Goal: Task Accomplishment & Management: Use online tool/utility

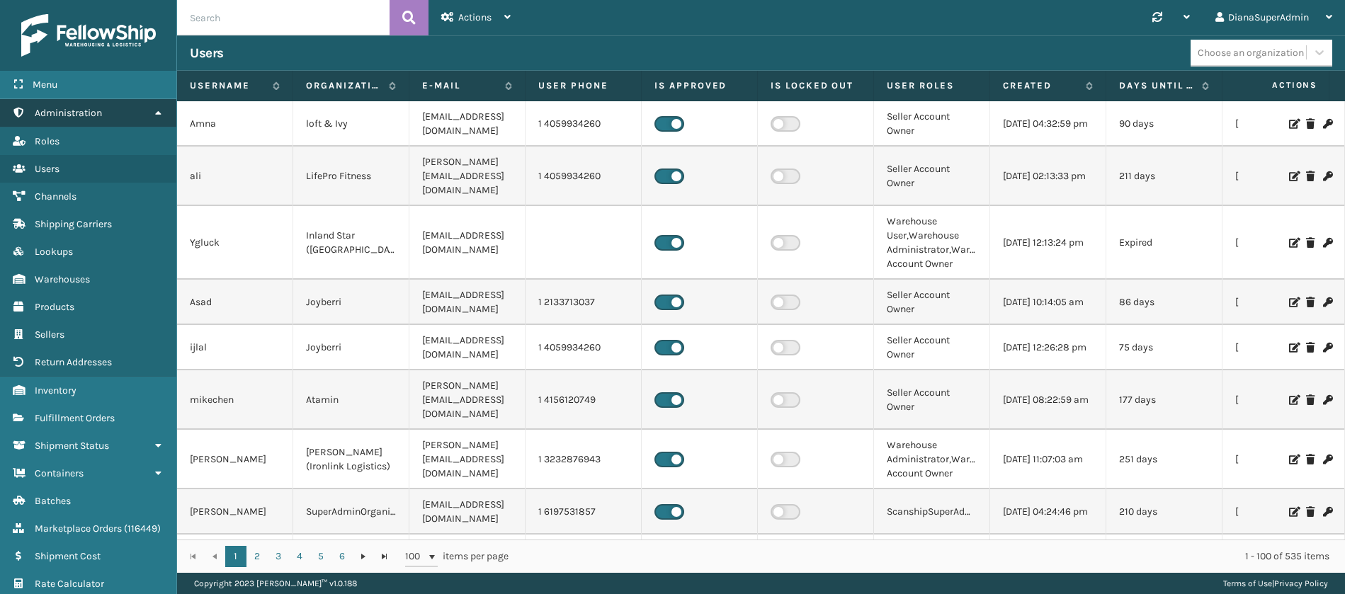
click at [159, 111] on icon at bounding box center [157, 113] width 11 height 10
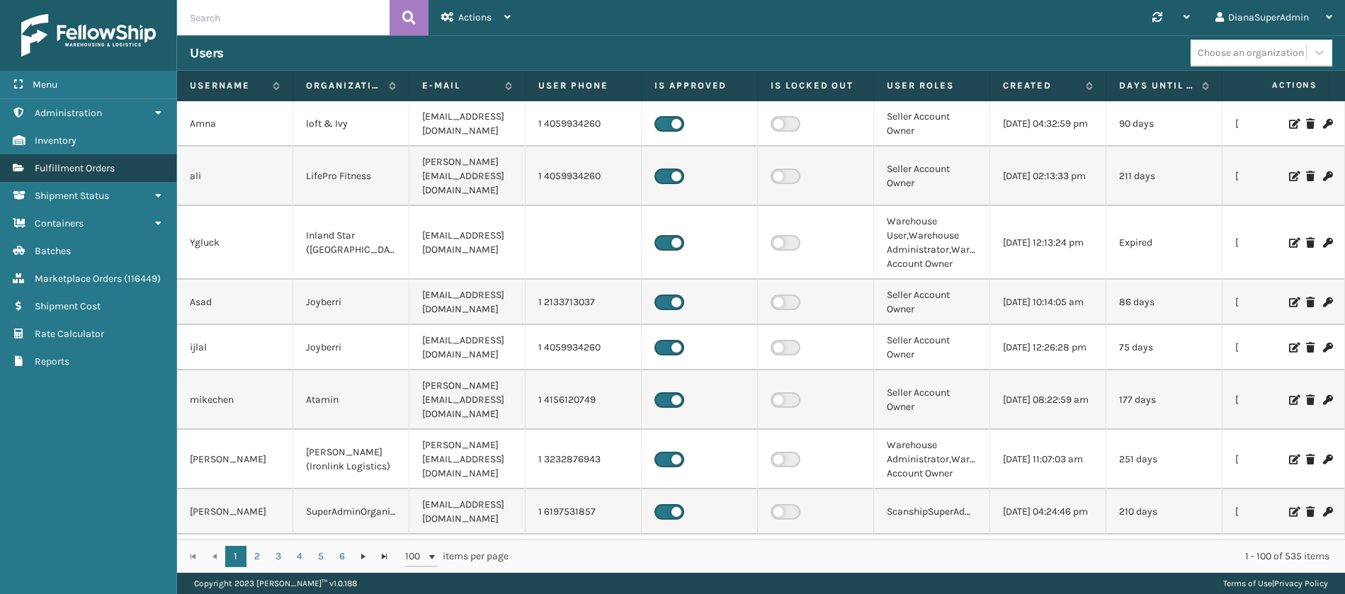
click at [136, 165] on link "Fulfillment Orders" at bounding box center [88, 168] width 176 height 28
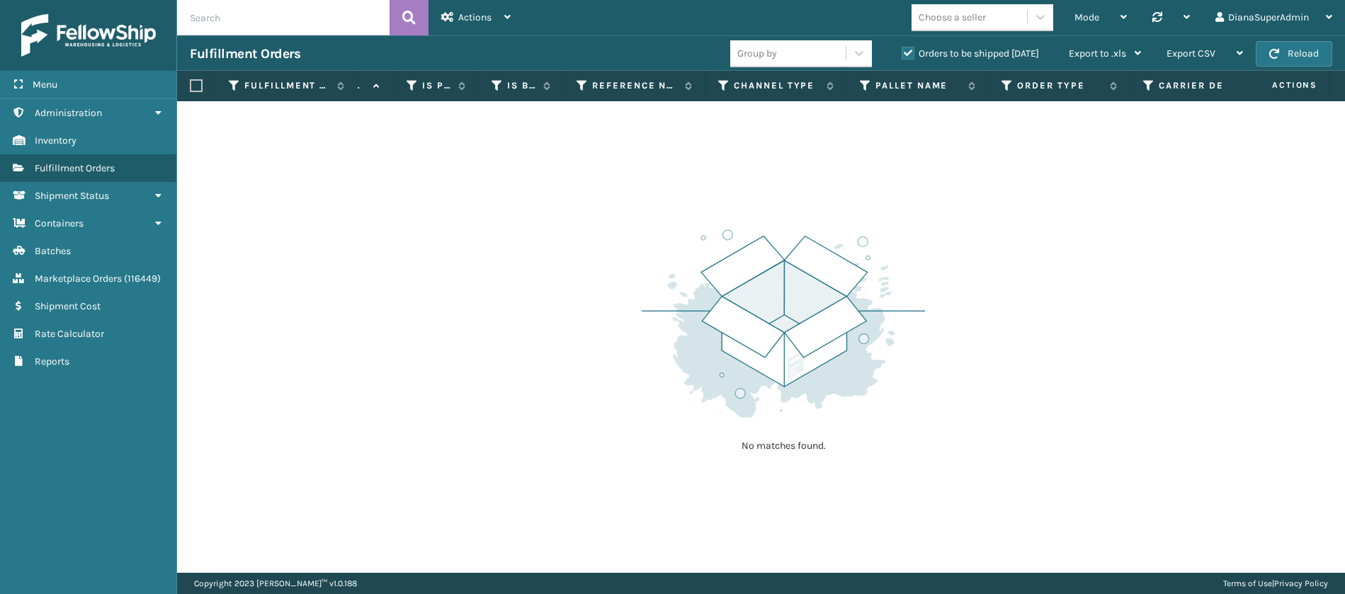
scroll to position [0, 1461]
click at [576, 84] on icon at bounding box center [579, 85] width 11 height 13
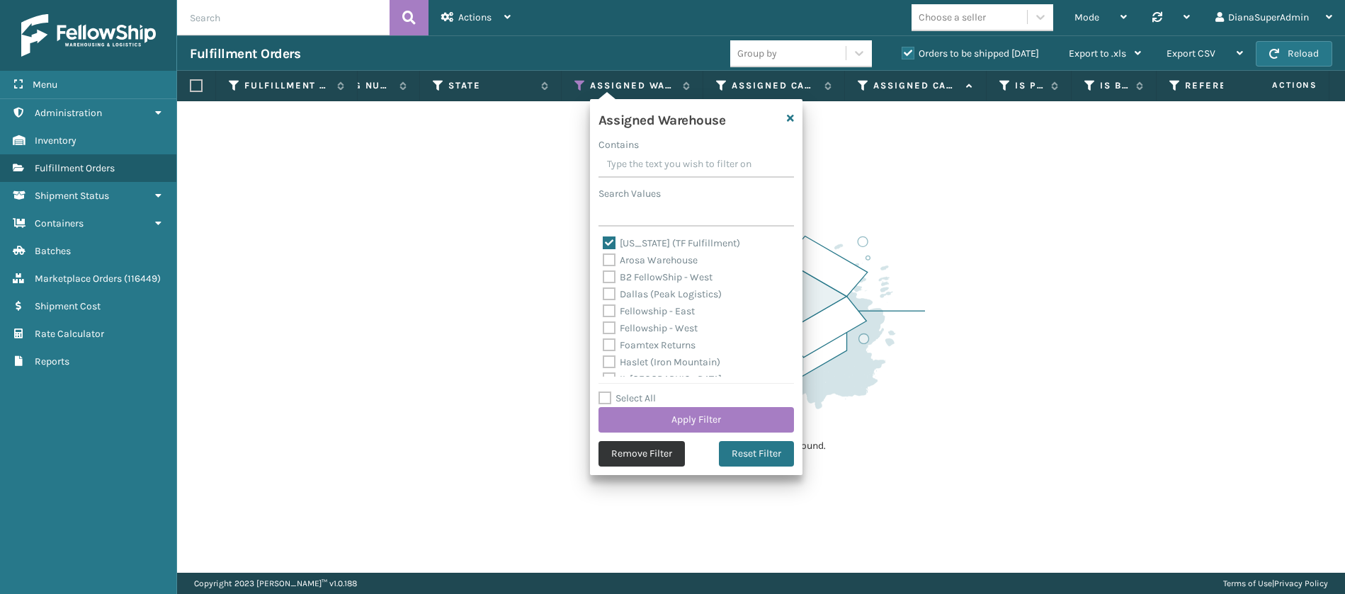
click at [622, 464] on button "Remove Filter" at bounding box center [641, 453] width 86 height 25
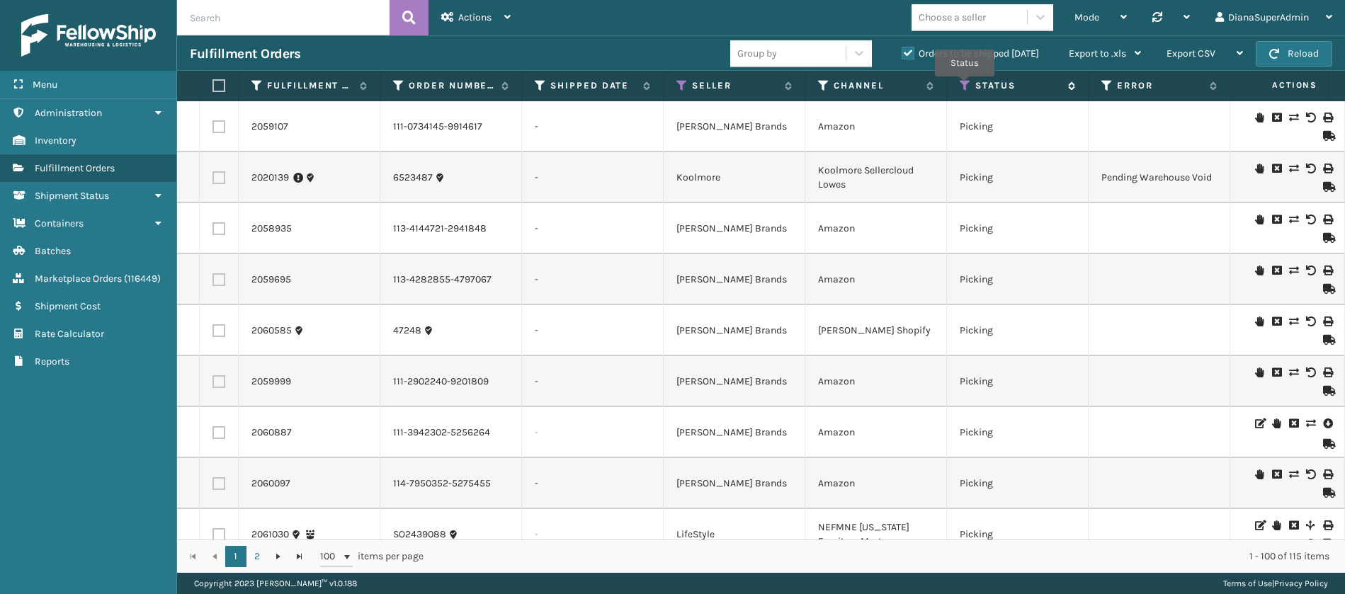
click at [965, 86] on icon at bounding box center [965, 85] width 11 height 13
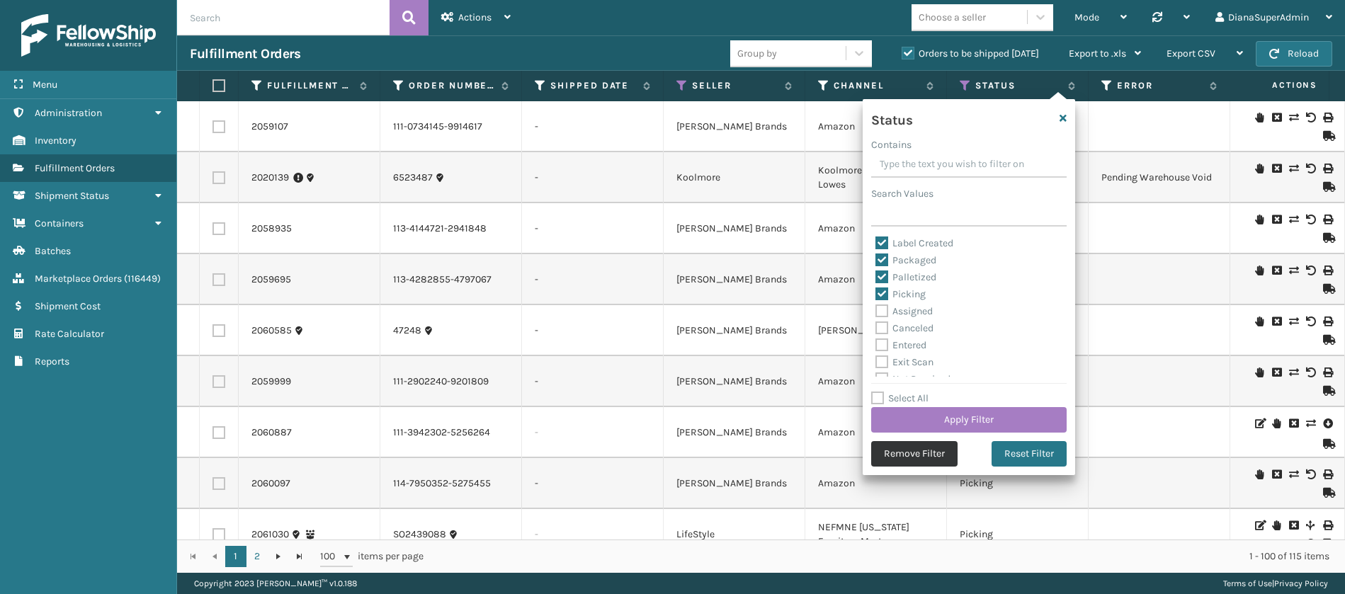
click at [906, 453] on button "Remove Filter" at bounding box center [914, 453] width 86 height 25
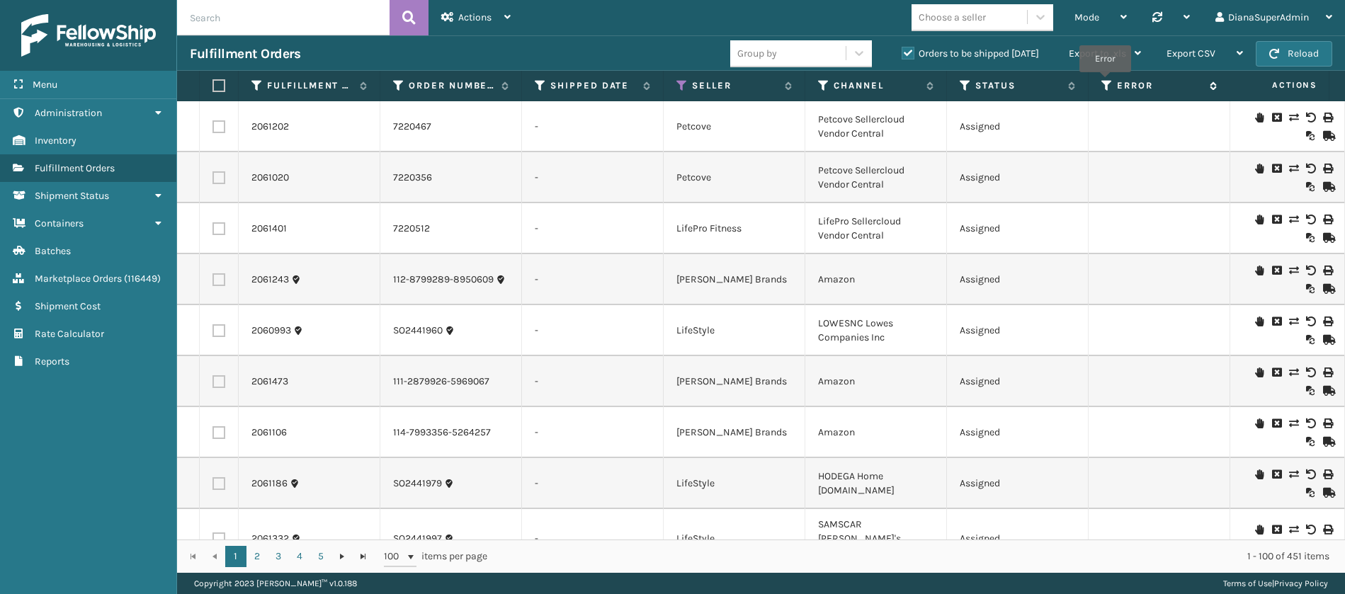
click at [1105, 82] on icon at bounding box center [1106, 85] width 11 height 13
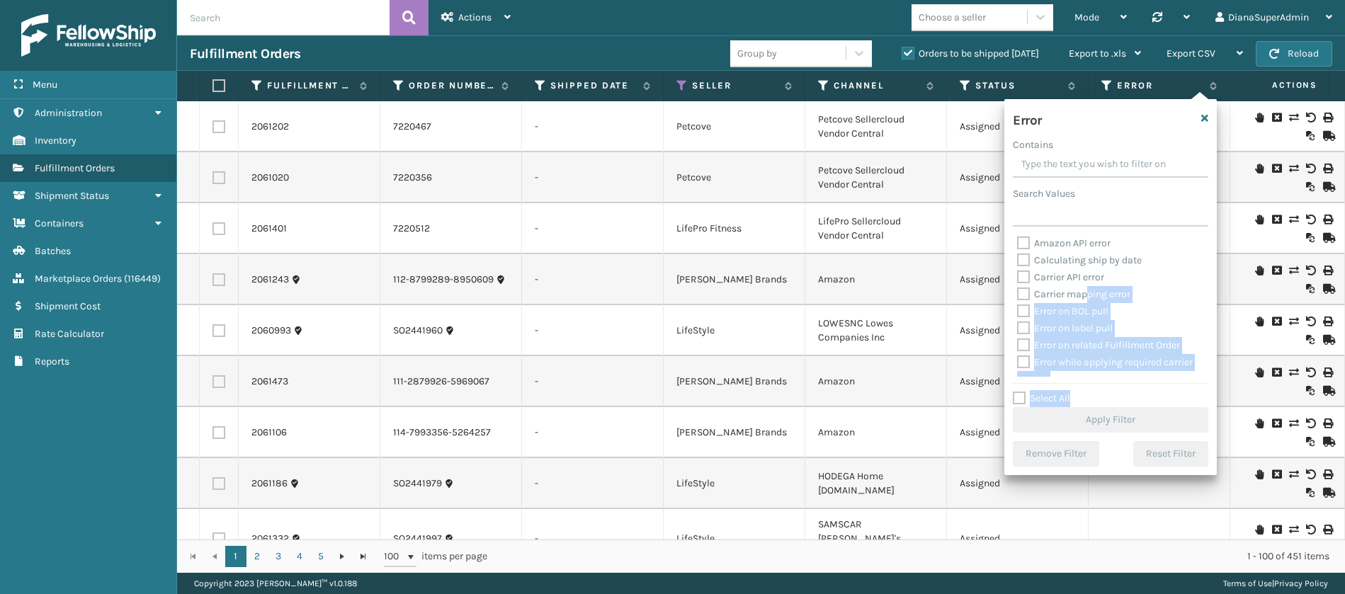
drag, startPoint x: 1019, startPoint y: 394, endPoint x: 1088, endPoint y: 297, distance: 118.9
click at [1088, 297] on div "Error Contains Search Values Amazon API error Calculating ship by date Carrier …" at bounding box center [1110, 287] width 212 height 376
click at [1022, 393] on label "Select All" at bounding box center [1041, 398] width 57 height 12
click at [1022, 392] on input "Select All" at bounding box center [1119, 390] width 212 height 1
checkbox input "true"
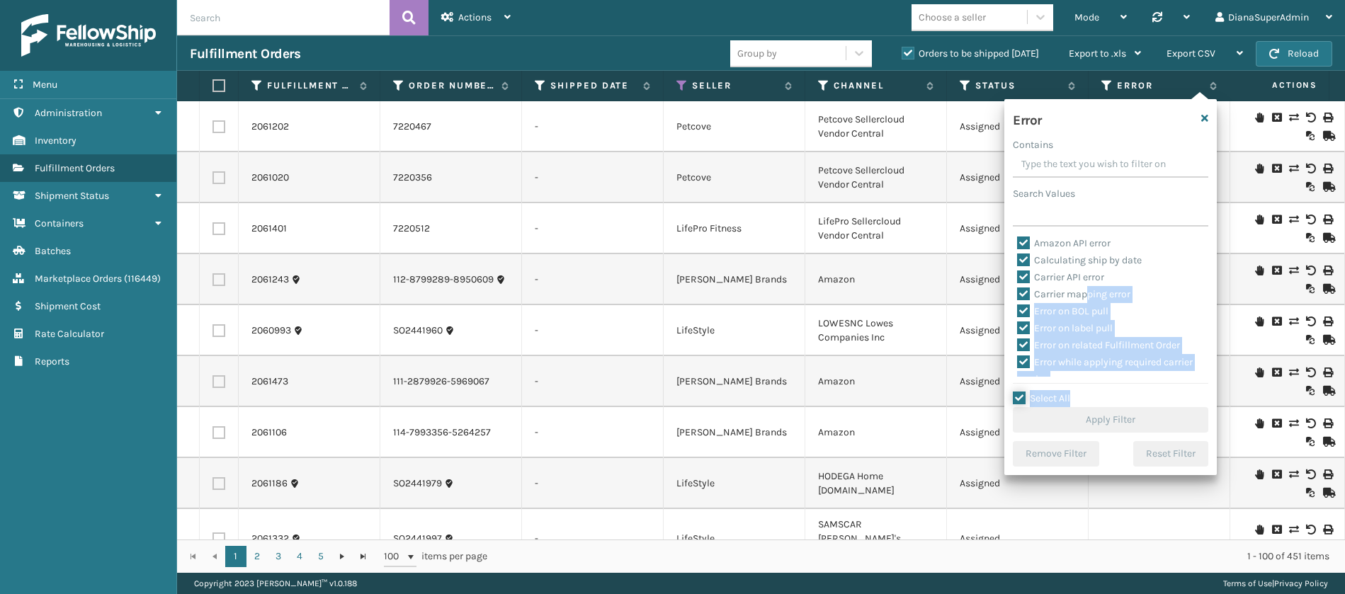
checkbox input "true"
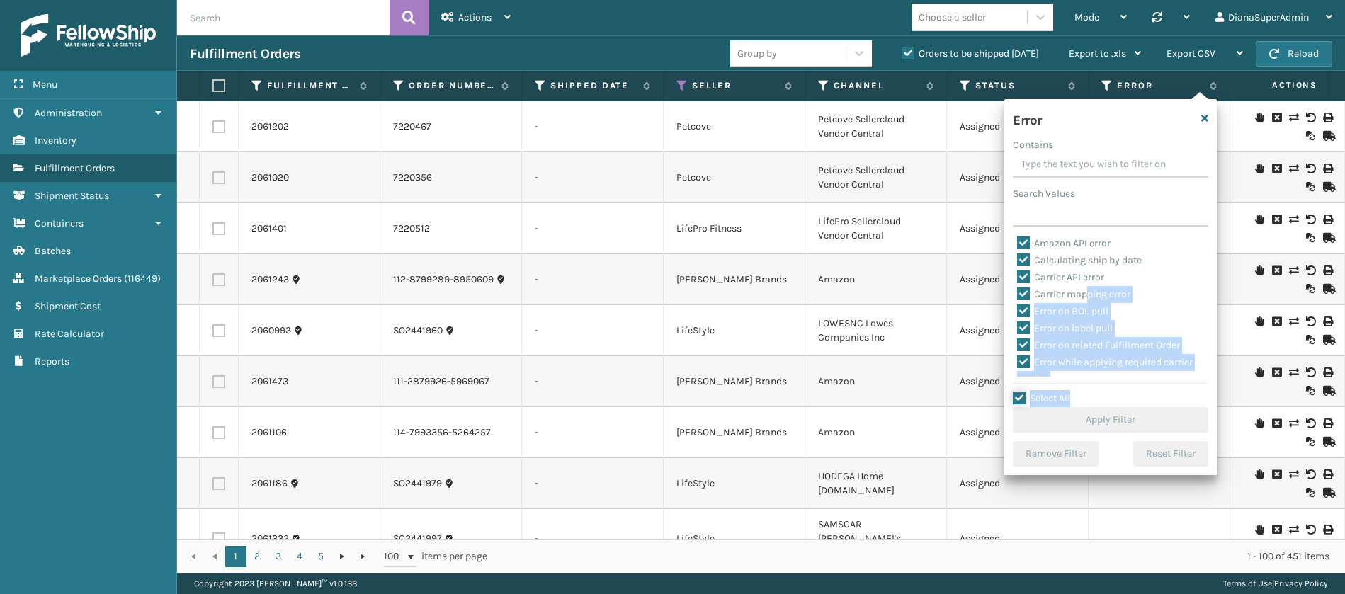
checkbox input "true"
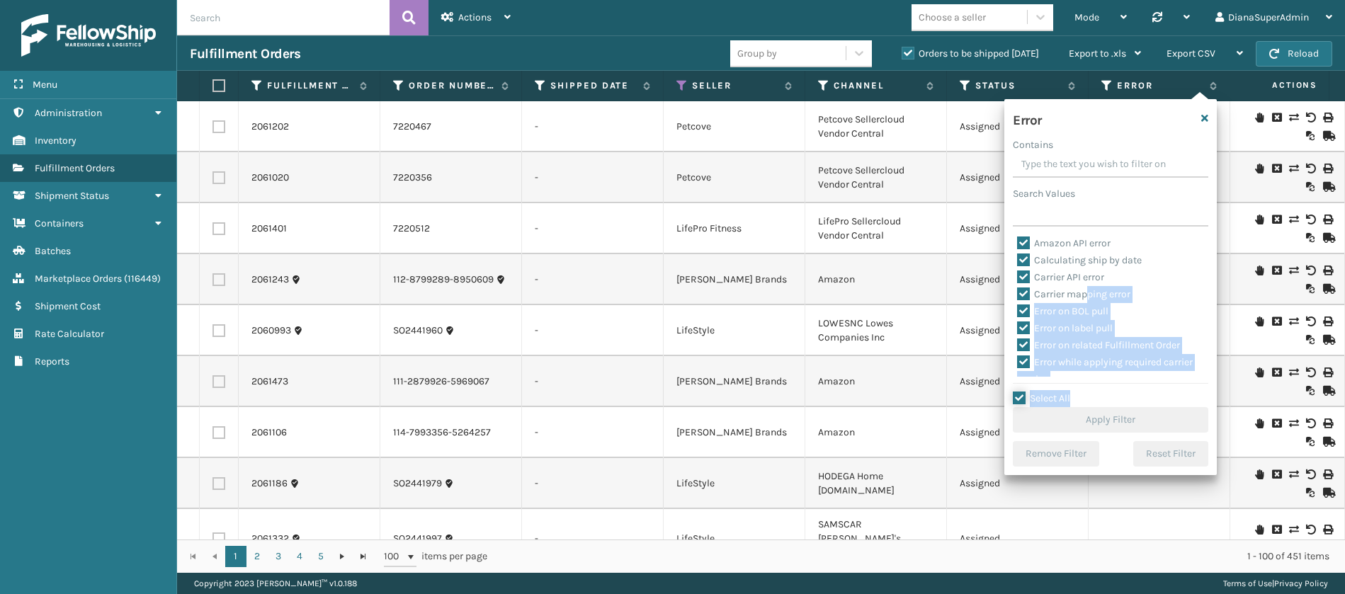
checkbox input "true"
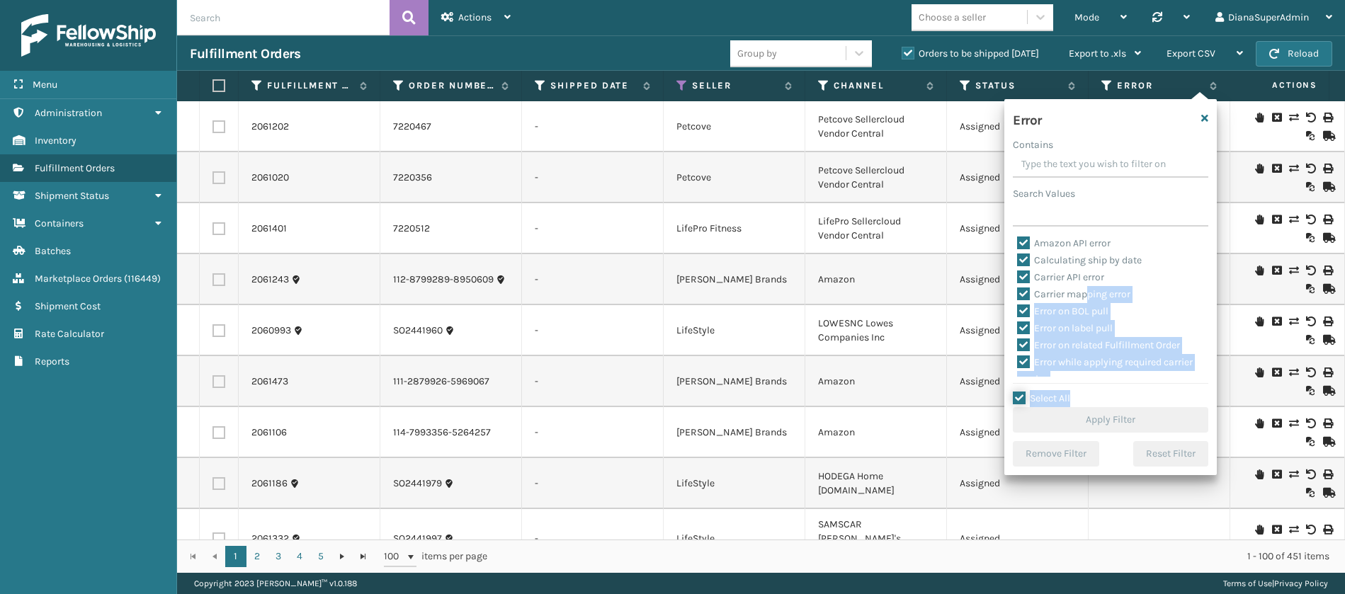
checkbox input "true"
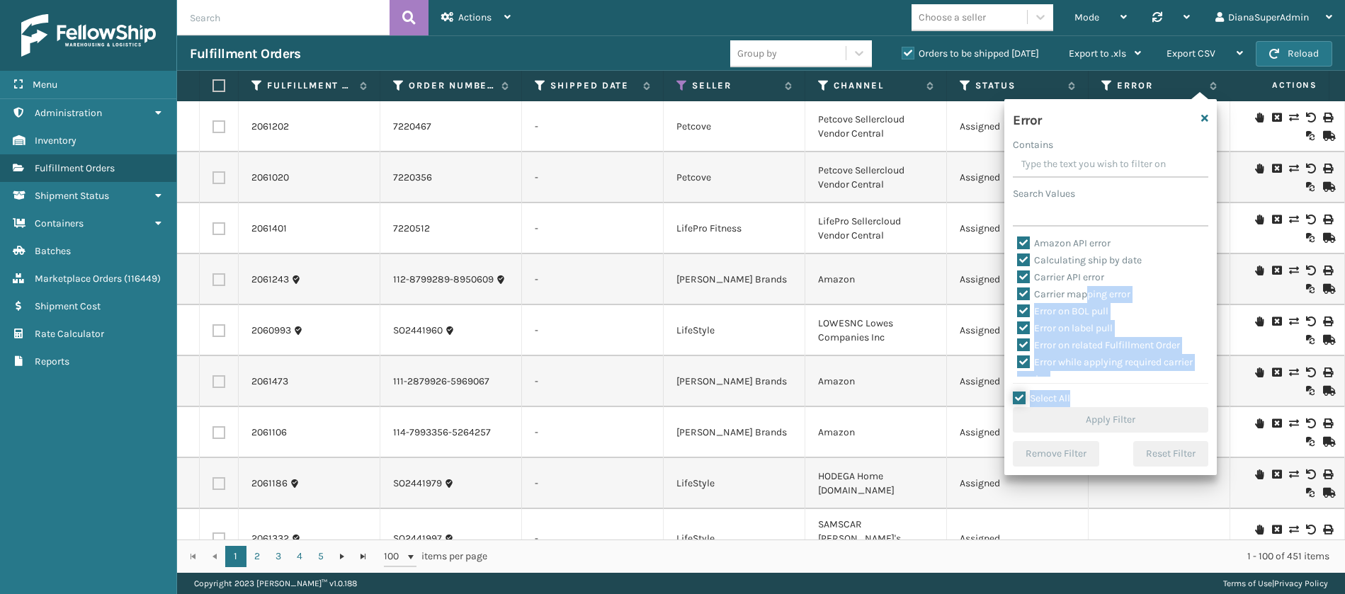
checkbox input "true"
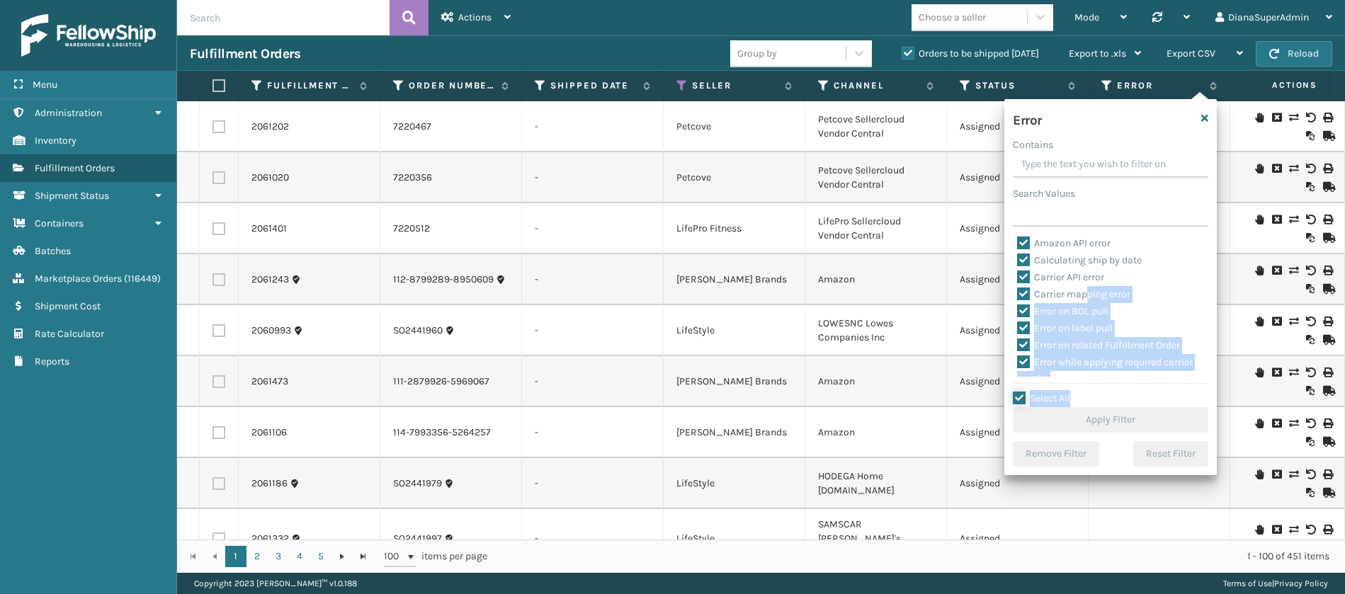
checkbox input "true"
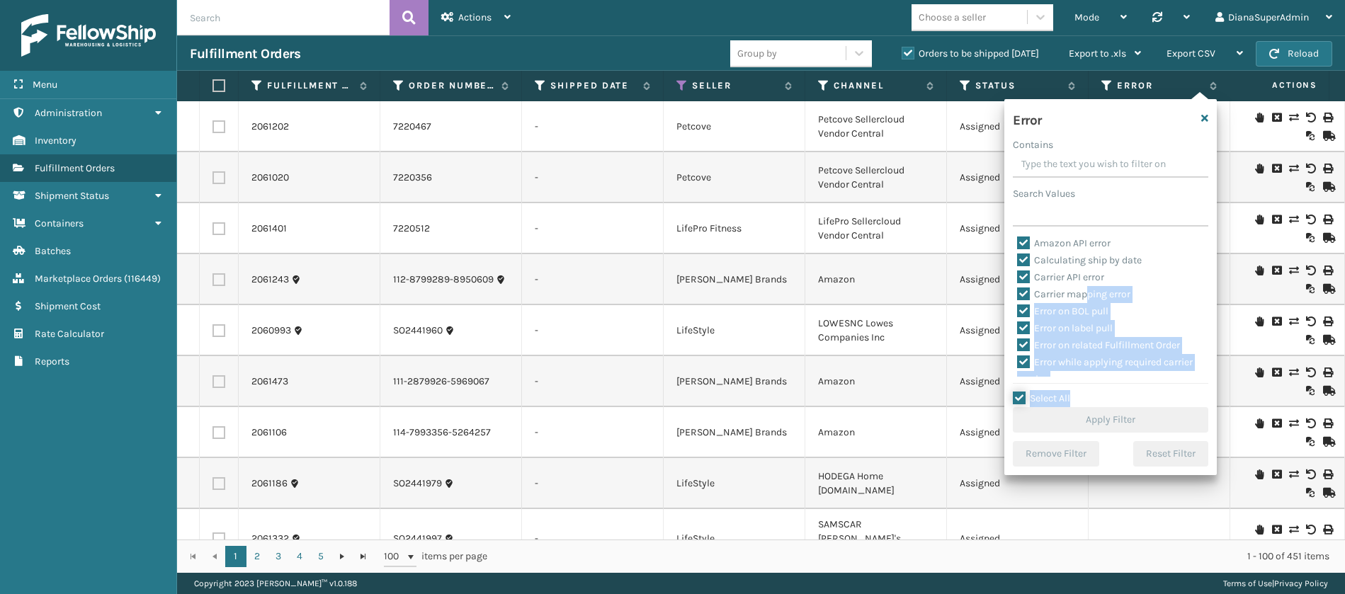
checkbox input "true"
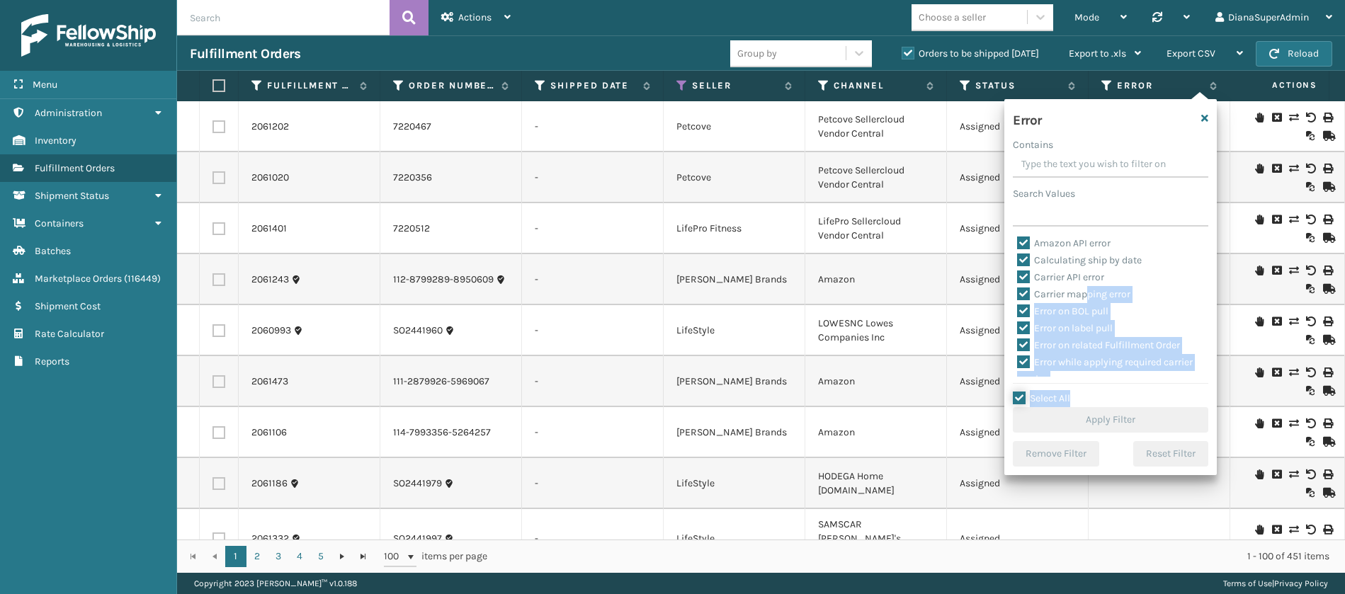
checkbox input "true"
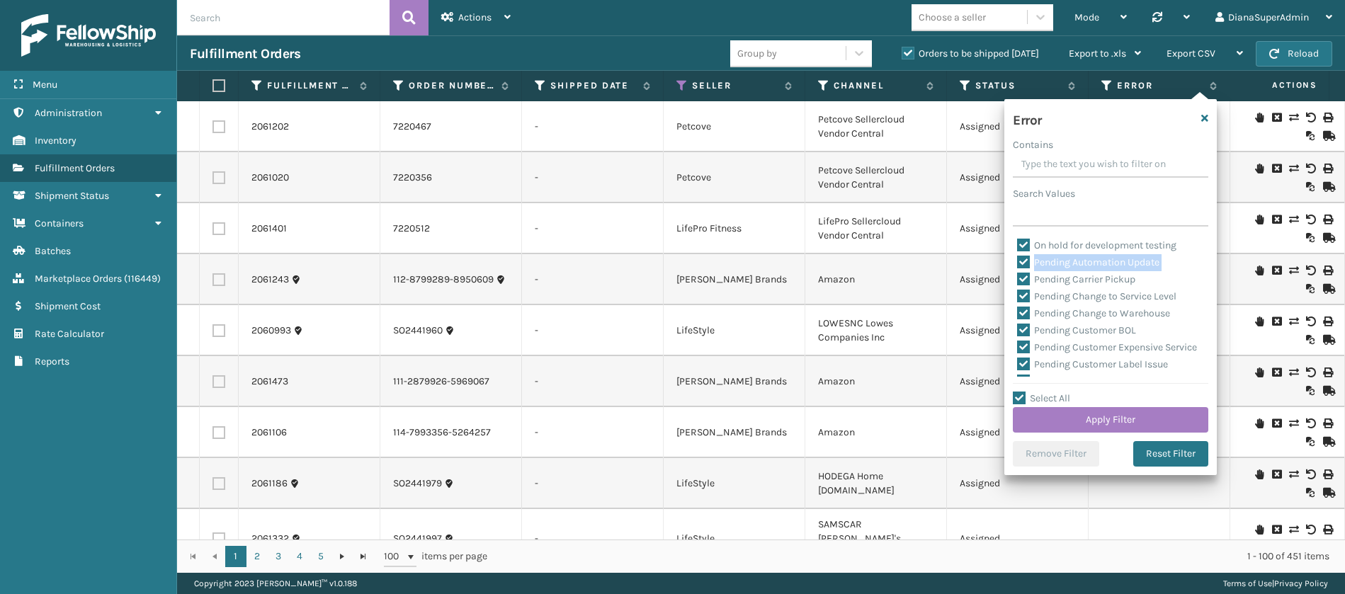
drag, startPoint x: 1022, startPoint y: 256, endPoint x: 1022, endPoint y: 273, distance: 16.3
click at [1022, 273] on div "Amazon API error Calculating ship by date Carrier API error Carrier mapping err…" at bounding box center [1110, 306] width 195 height 142
click at [1022, 273] on label "Pending Carrier Pickup" at bounding box center [1076, 279] width 118 height 12
click at [1018, 273] on input "Pending Carrier Pickup" at bounding box center [1017, 275] width 1 height 9
checkbox input "false"
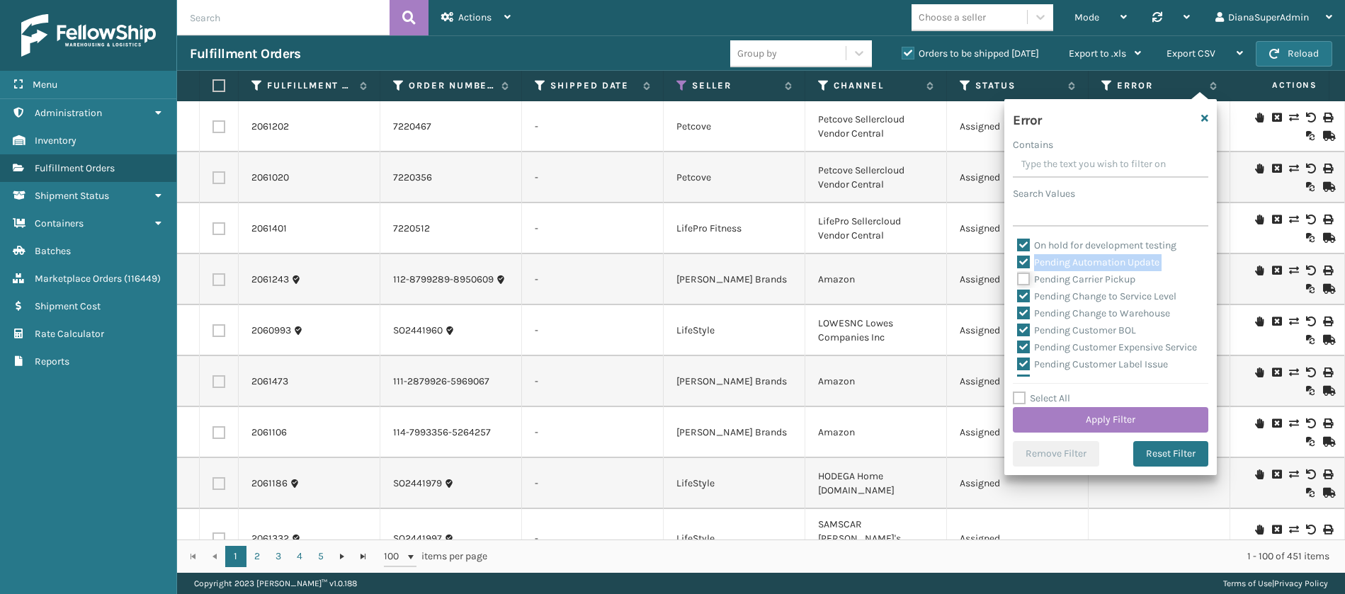
checkbox input "false"
click at [1022, 263] on label "Pending Automation Update" at bounding box center [1088, 262] width 142 height 12
click at [1018, 263] on input "Pending Automation Update" at bounding box center [1017, 258] width 1 height 9
checkbox input "false"
click at [1022, 292] on label "Pending Change to Service Level" at bounding box center [1096, 296] width 159 height 12
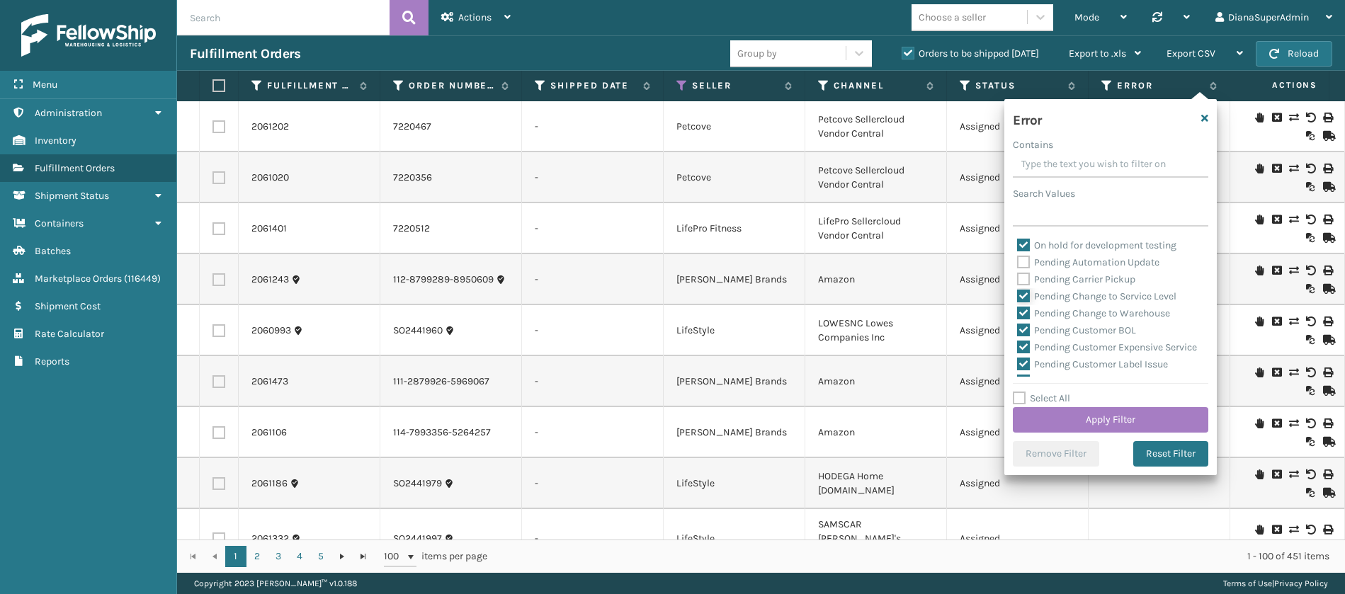
click at [1018, 292] on input "Pending Change to Service Level" at bounding box center [1017, 292] width 1 height 9
checkbox input "false"
click at [1022, 309] on label "Pending Change to Warehouse" at bounding box center [1093, 313] width 153 height 12
click at [1018, 309] on input "Pending Change to Warehouse" at bounding box center [1017, 309] width 1 height 9
checkbox input "false"
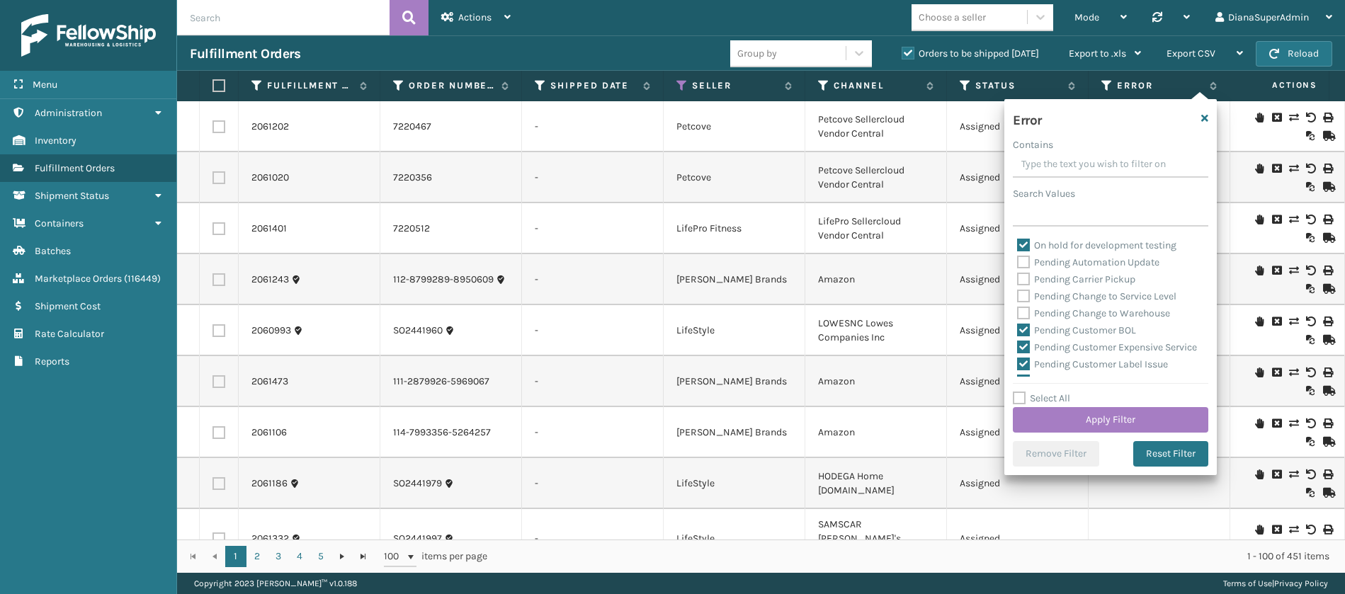
click at [1022, 329] on label "Pending Customer BOL" at bounding box center [1076, 330] width 119 height 12
click at [1018, 329] on input "Pending Customer BOL" at bounding box center [1017, 326] width 1 height 9
checkbox input "false"
click at [1022, 343] on label "Pending Customer Expensive Service" at bounding box center [1107, 347] width 180 height 12
click at [1018, 343] on input "Pending Customer Expensive Service" at bounding box center [1017, 343] width 1 height 9
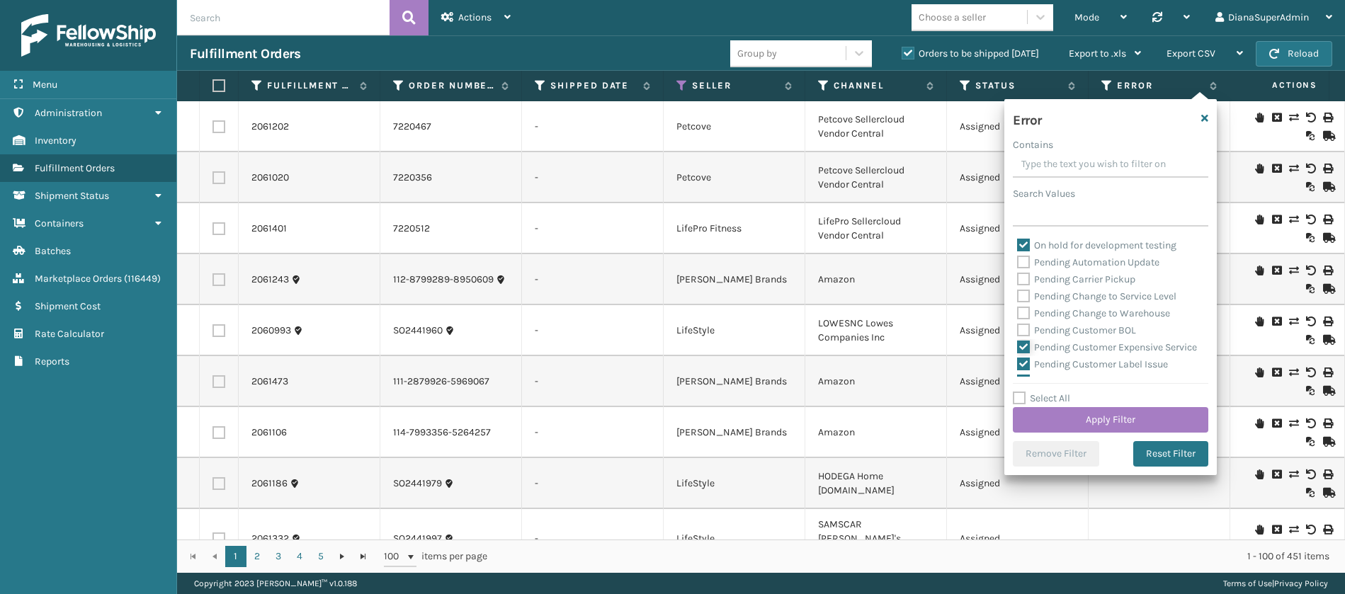
checkbox input "false"
click at [1029, 307] on label "Pending Customer Label Issue" at bounding box center [1092, 301] width 151 height 12
click at [1018, 302] on input "Pending Customer Label Issue" at bounding box center [1017, 296] width 1 height 9
checkbox input "false"
click at [1027, 324] on label "Pending Customer No Inventory" at bounding box center [1096, 318] width 158 height 12
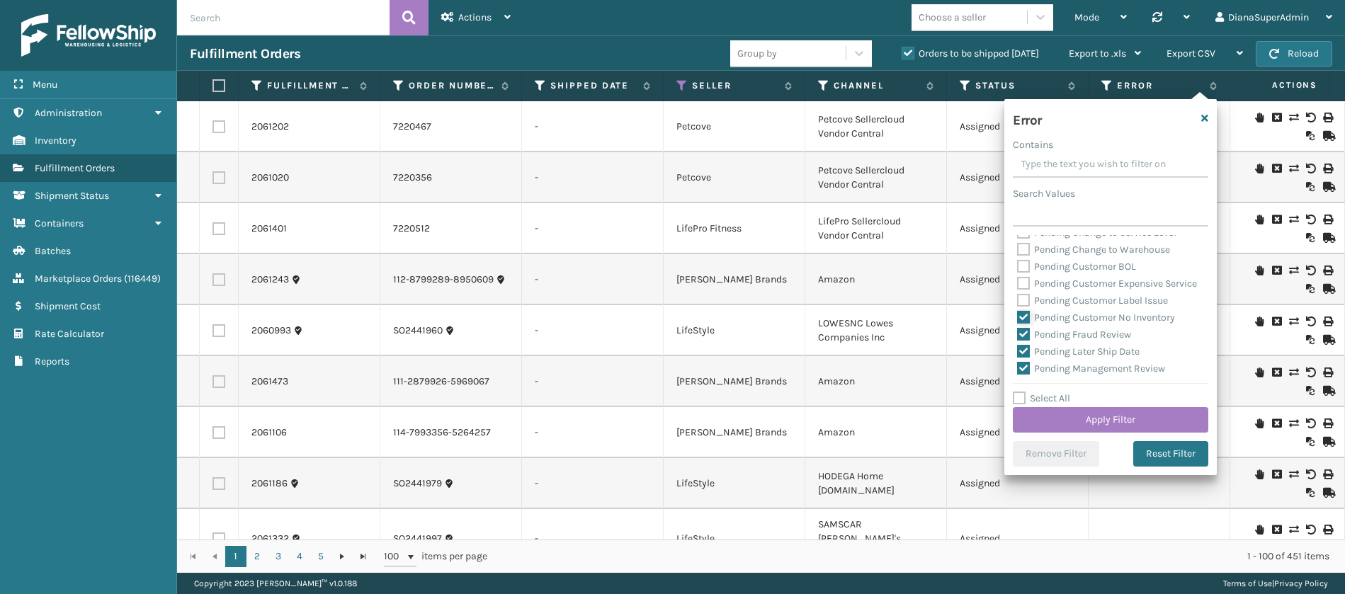
click at [1018, 319] on input "Pending Customer No Inventory" at bounding box center [1017, 313] width 1 height 9
checkbox input "false"
click at [1027, 341] on label "Pending Fraud Review" at bounding box center [1074, 335] width 114 height 12
click at [1018, 336] on input "Pending Fraud Review" at bounding box center [1017, 330] width 1 height 9
checkbox input "false"
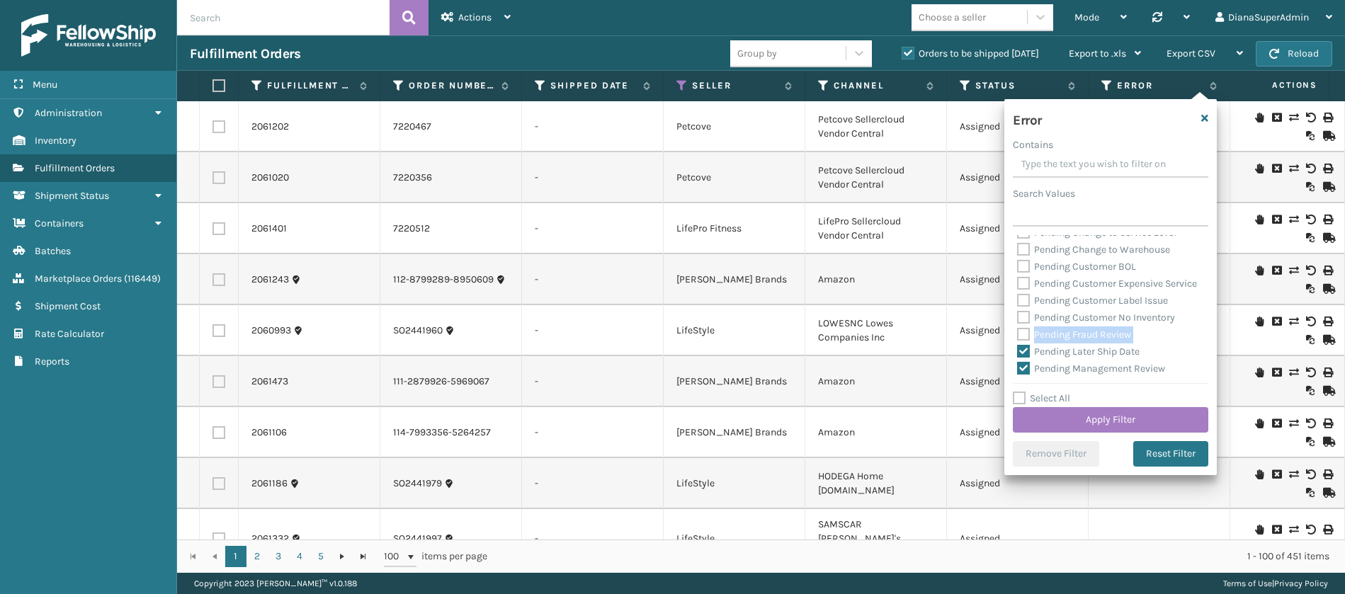
drag, startPoint x: 1023, startPoint y: 363, endPoint x: 1038, endPoint y: 348, distance: 21.5
click at [1038, 348] on div "Amazon API error Calculating ship by date Carrier API error Carrier mapping err…" at bounding box center [1110, 306] width 195 height 142
click at [1024, 305] on label "Pending Later Ship Date" at bounding box center [1078, 298] width 123 height 12
click at [1018, 300] on input "Pending Later Ship Date" at bounding box center [1017, 294] width 1 height 9
checkbox input "false"
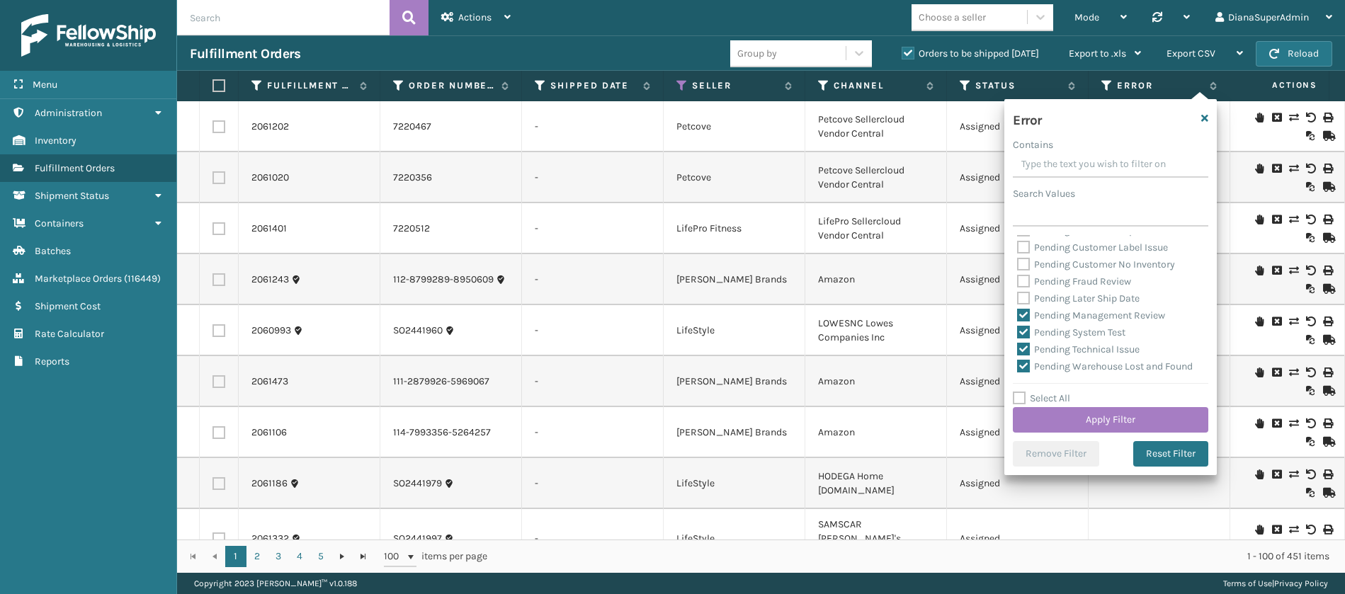
click at [1025, 322] on label "Pending Management Review" at bounding box center [1091, 315] width 148 height 12
click at [1018, 317] on input "Pending Management Review" at bounding box center [1017, 311] width 1 height 9
checkbox input "false"
click at [1025, 339] on label "Pending System Test" at bounding box center [1071, 332] width 108 height 12
click at [1018, 334] on input "Pending System Test" at bounding box center [1017, 328] width 1 height 9
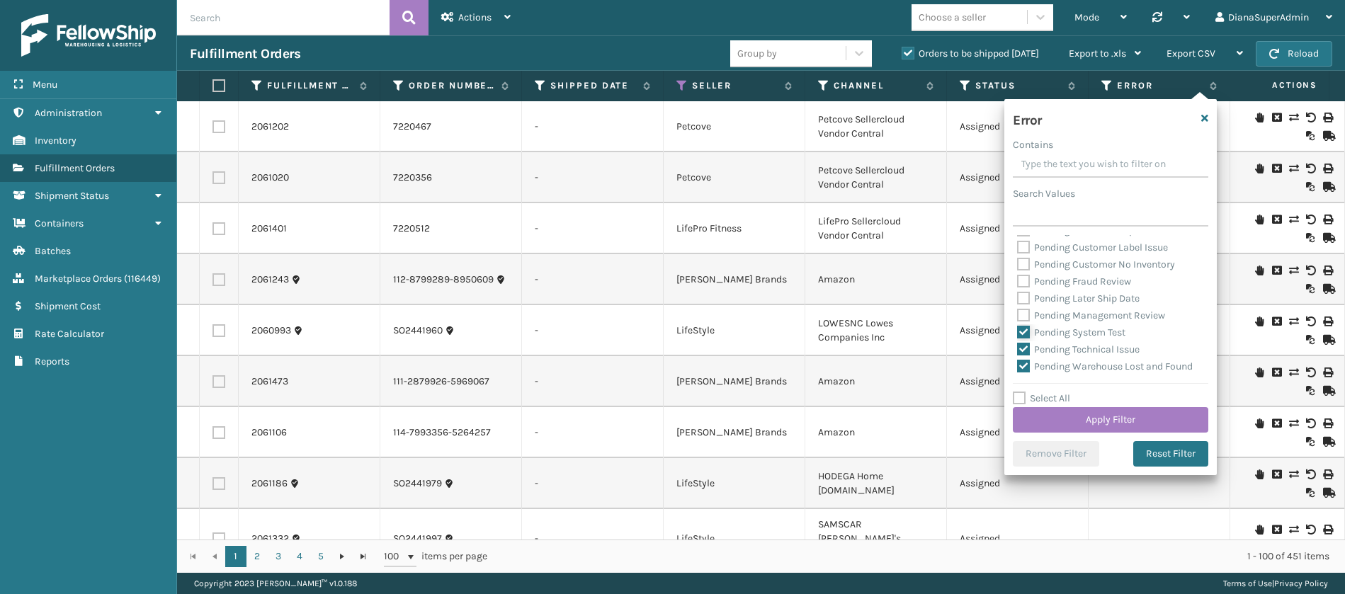
checkbox input "false"
click at [1025, 356] on label "Pending Technical Issue" at bounding box center [1078, 349] width 123 height 12
click at [1018, 351] on input "Pending Technical Issue" at bounding box center [1017, 345] width 1 height 9
checkbox input "false"
click at [1031, 305] on label "Pending Warehouse Lost and Found" at bounding box center [1105, 298] width 176 height 12
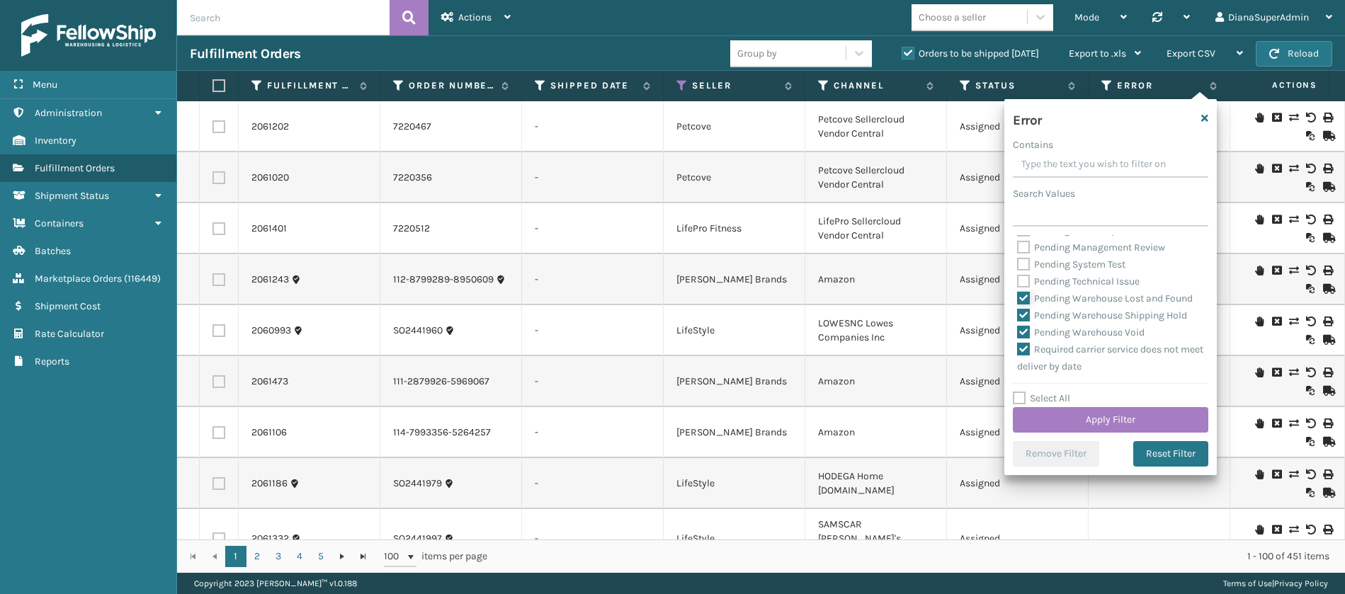
click at [1018, 300] on input "Pending Warehouse Lost and Found" at bounding box center [1017, 294] width 1 height 9
checkbox input "false"
click at [1029, 322] on label "Pending Warehouse Shipping Hold" at bounding box center [1102, 315] width 170 height 12
click at [1018, 317] on input "Pending Warehouse Shipping Hold" at bounding box center [1017, 311] width 1 height 9
checkbox input "false"
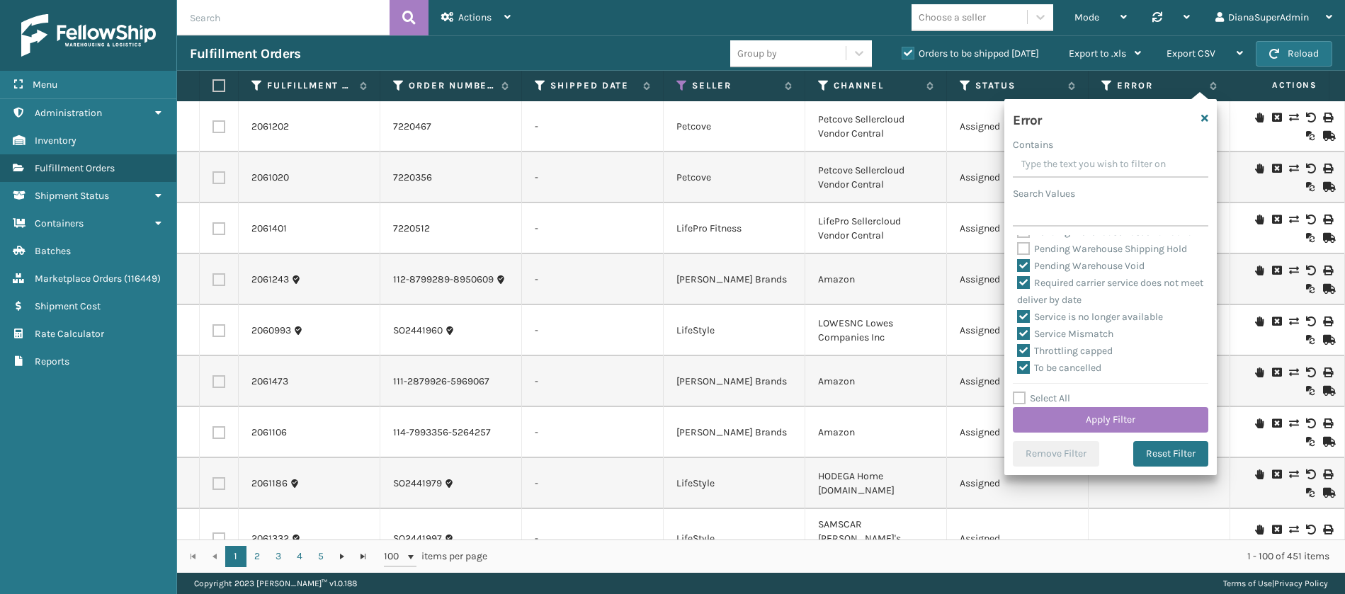
click at [1023, 272] on label "Pending Warehouse Void" at bounding box center [1080, 266] width 127 height 12
click at [1018, 267] on input "Pending Warehouse Void" at bounding box center [1017, 262] width 1 height 9
checkbox input "false"
click at [1090, 414] on button "Apply Filter" at bounding box center [1110, 419] width 195 height 25
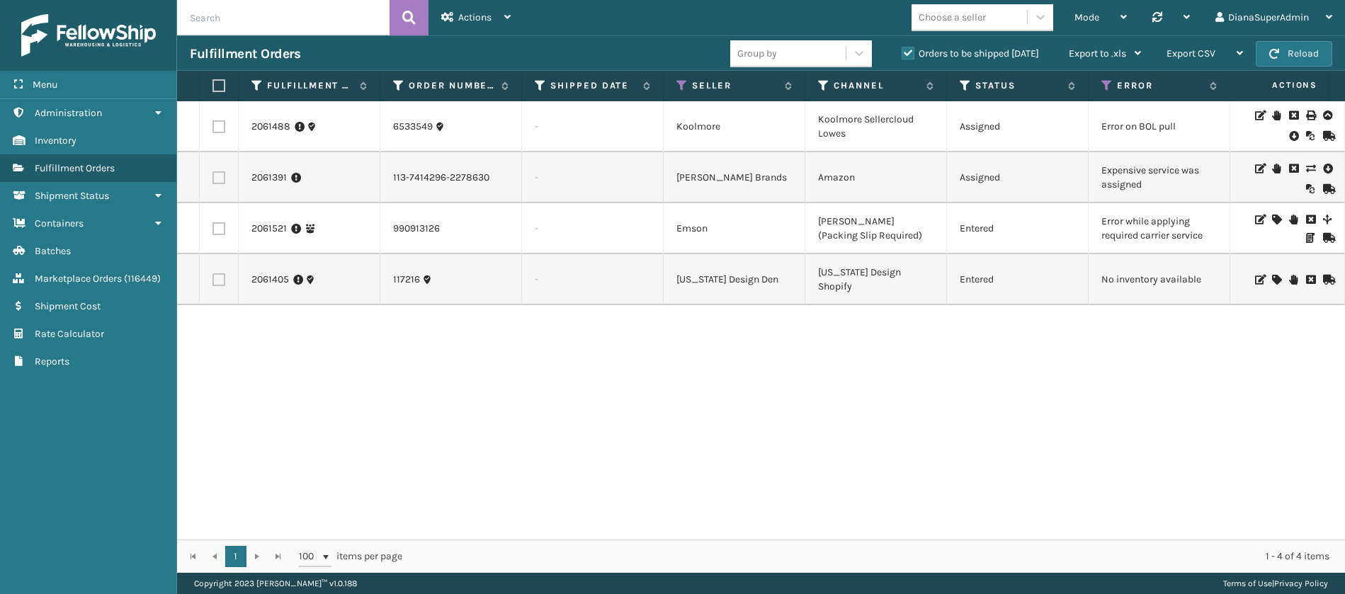
click at [1306, 166] on icon at bounding box center [1310, 169] width 8 height 10
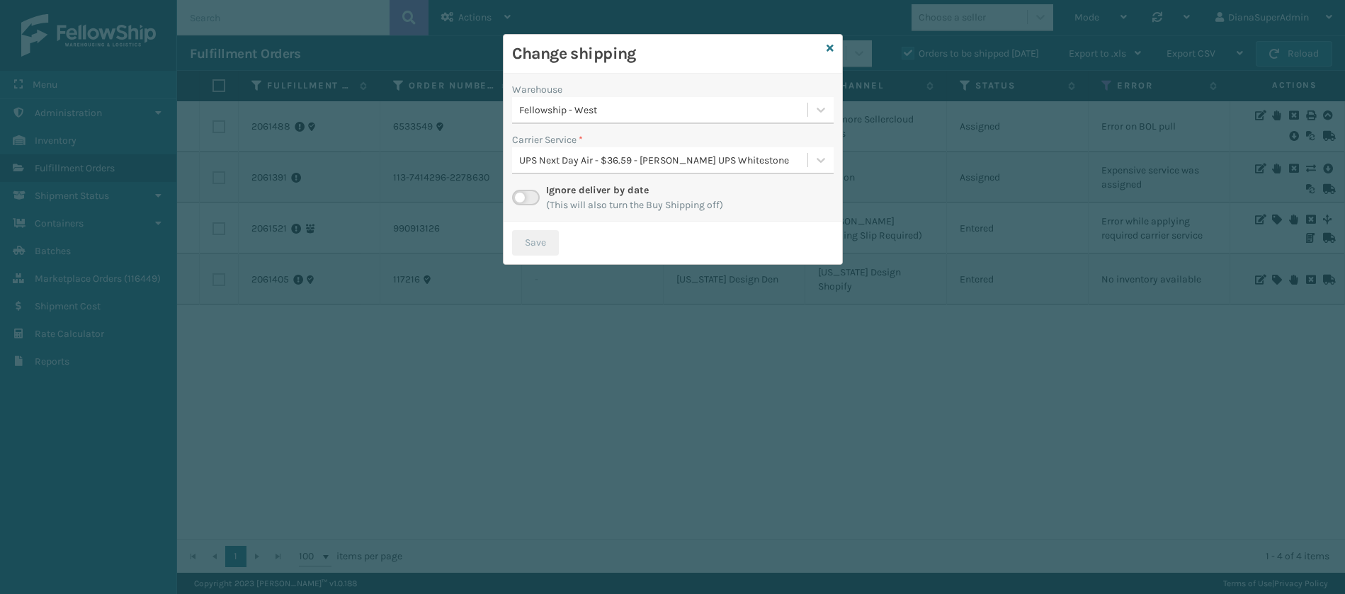
click at [521, 197] on label at bounding box center [526, 198] width 28 height 16
click at [521, 197] on input "checkbox" at bounding box center [516, 194] width 9 height 9
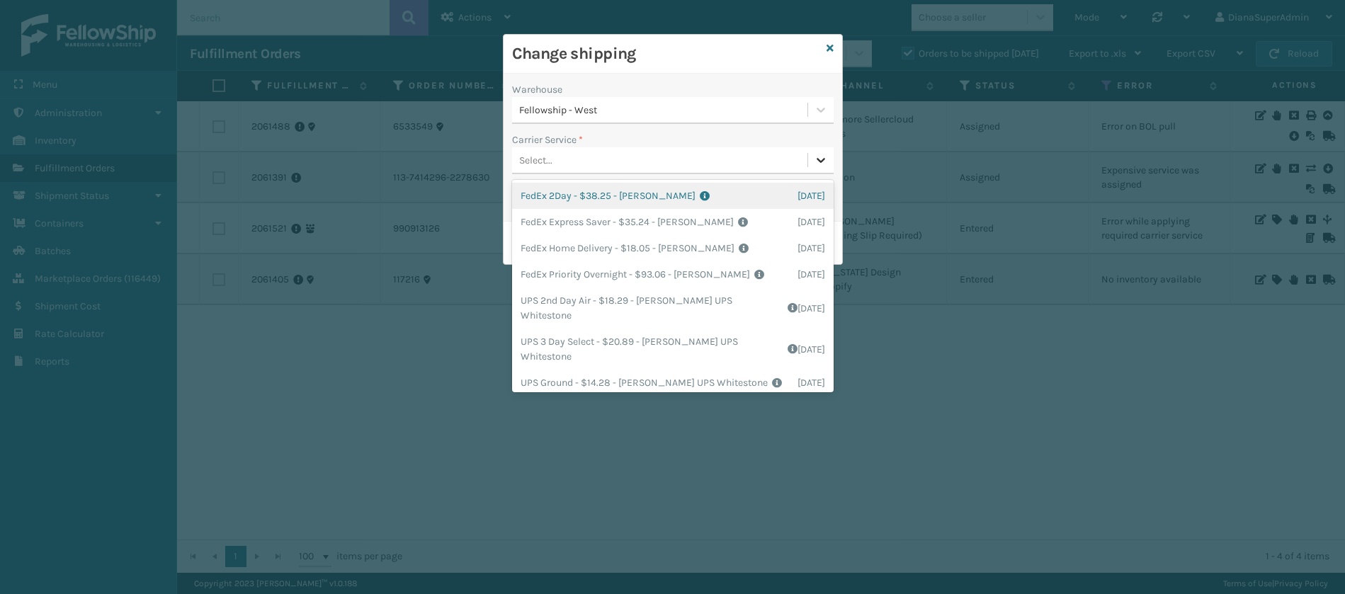
click at [821, 158] on icon at bounding box center [821, 160] width 14 height 14
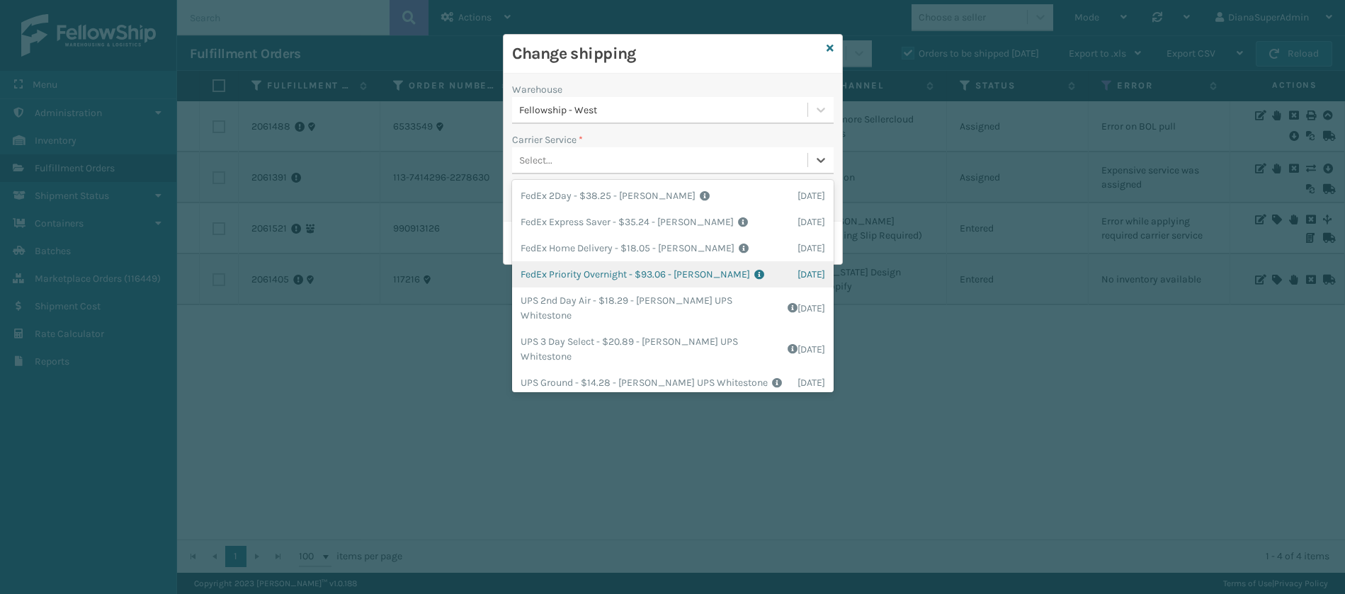
scroll to position [103, 0]
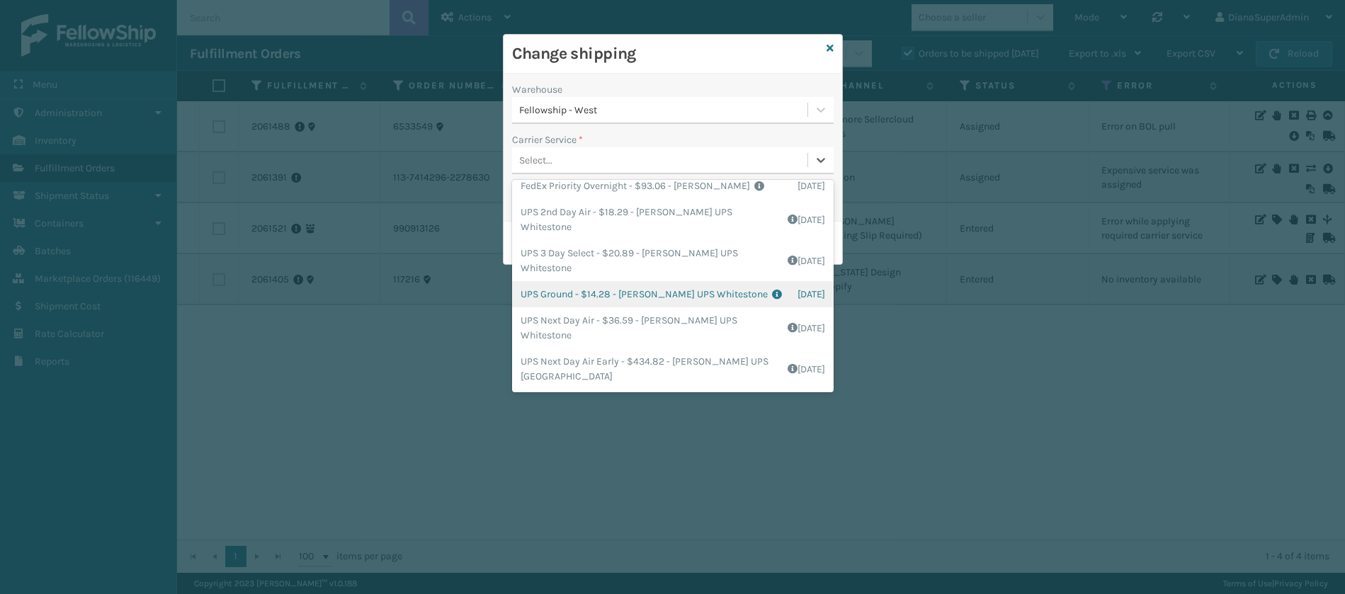
click at [603, 295] on div "UPS Ground - $14.28 - [PERSON_NAME] UPS Whitestone Shipping Cost $11.9 Surplus …" at bounding box center [673, 294] width 322 height 26
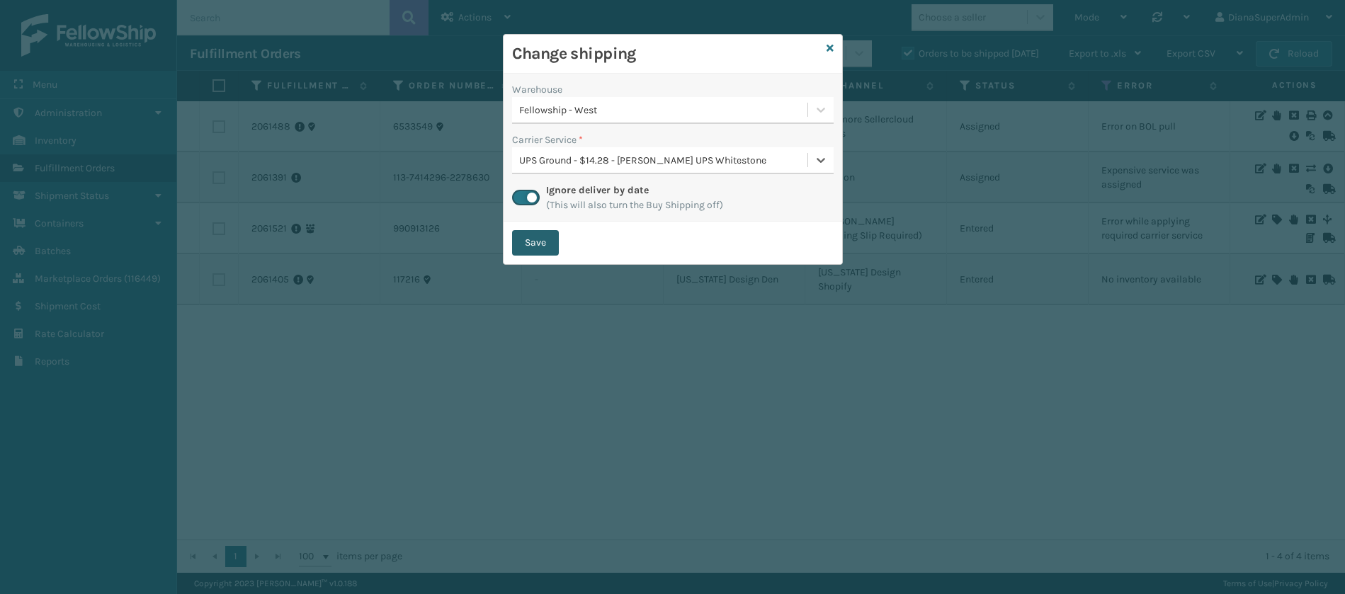
click at [541, 244] on button "Save" at bounding box center [535, 242] width 47 height 25
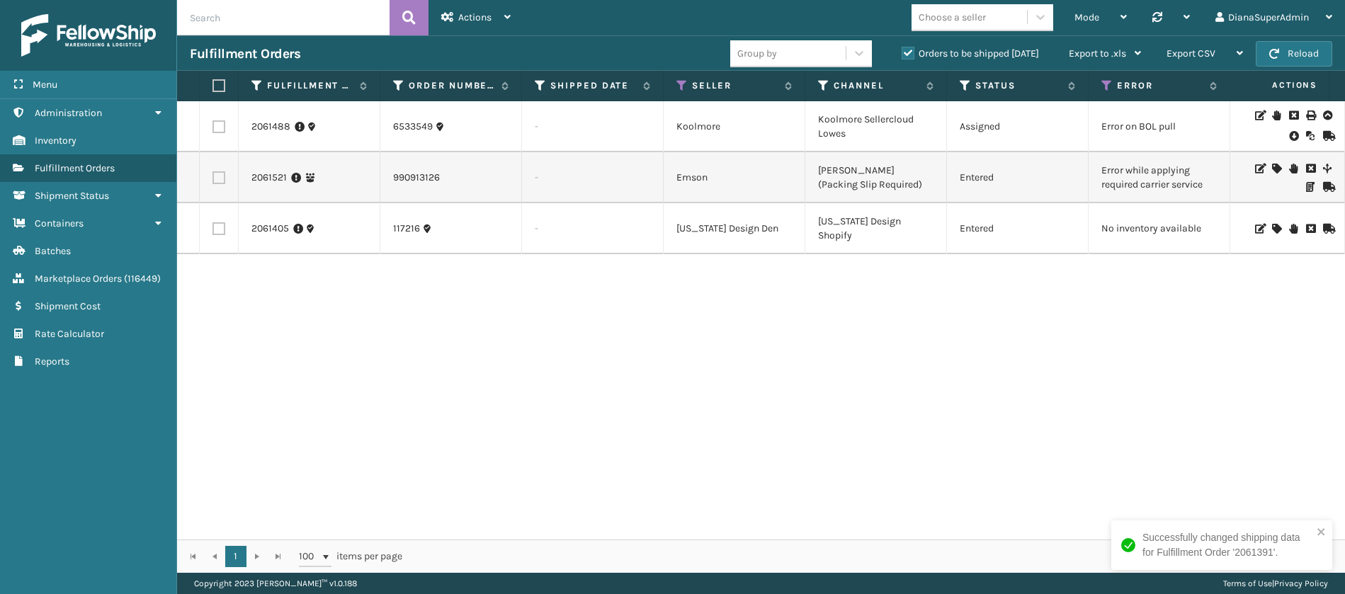
click at [1272, 166] on icon at bounding box center [1276, 169] width 8 height 10
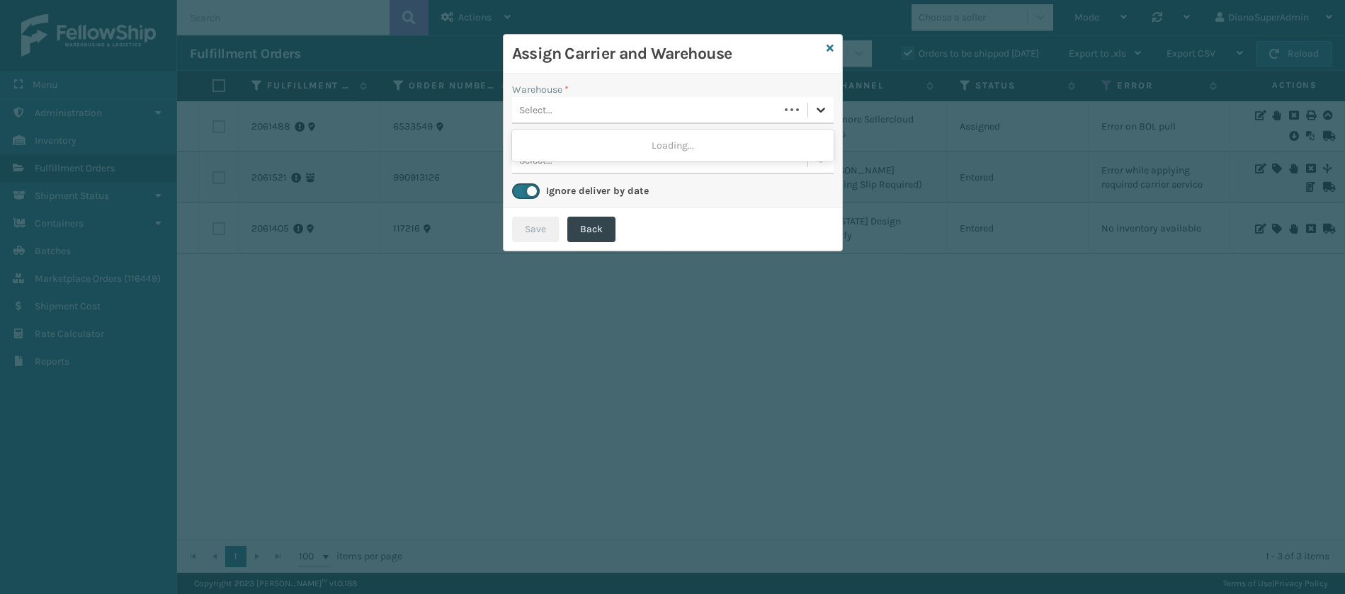
click at [827, 115] on icon at bounding box center [821, 110] width 14 height 14
click at [710, 142] on div "Fellowship - West" at bounding box center [673, 145] width 322 height 26
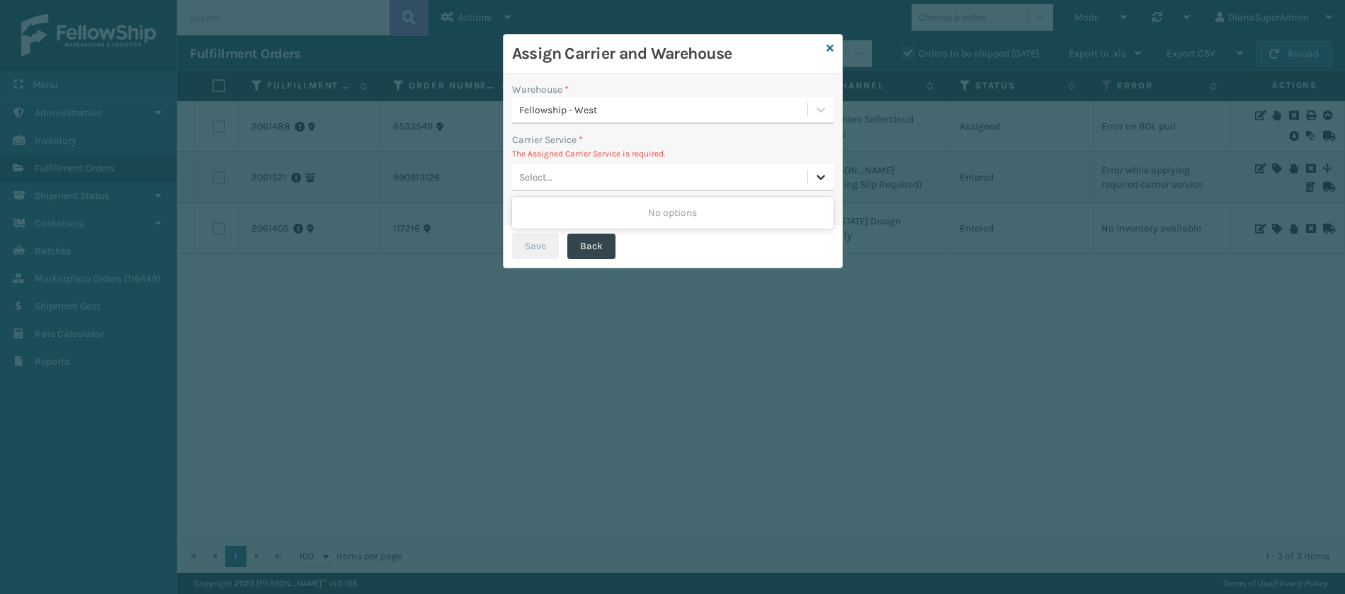
click at [821, 176] on icon at bounding box center [821, 177] width 14 height 14
click at [819, 175] on icon at bounding box center [821, 177] width 14 height 14
click at [829, 48] on icon at bounding box center [829, 48] width 7 height 10
